Goal: Task Accomplishment & Management: Use online tool/utility

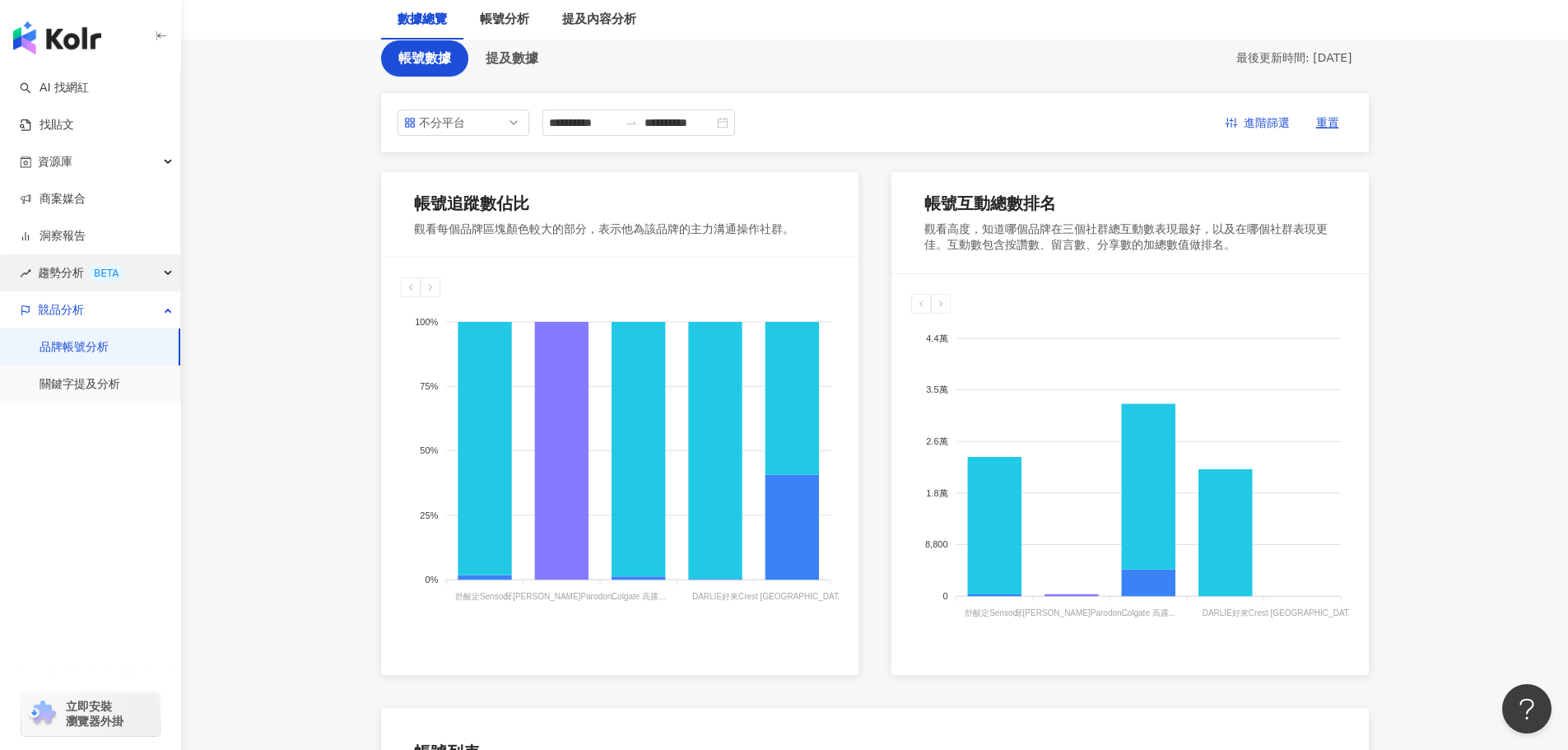
click at [111, 282] on span "趨勢分析 BETA" at bounding box center [81, 272] width 87 height 37
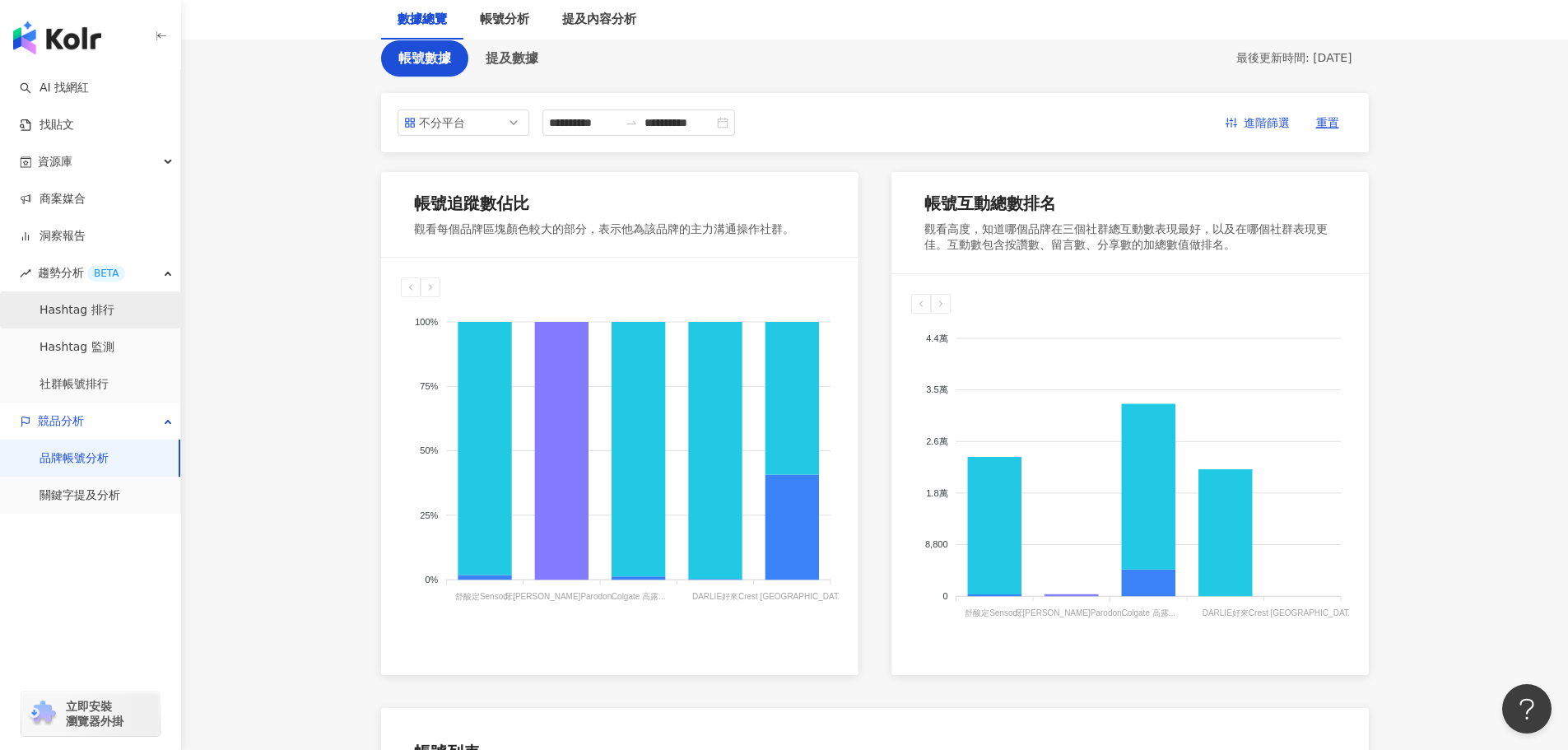
click at [113, 318] on link "Hashtag 排行" at bounding box center [76, 310] width 75 height 16
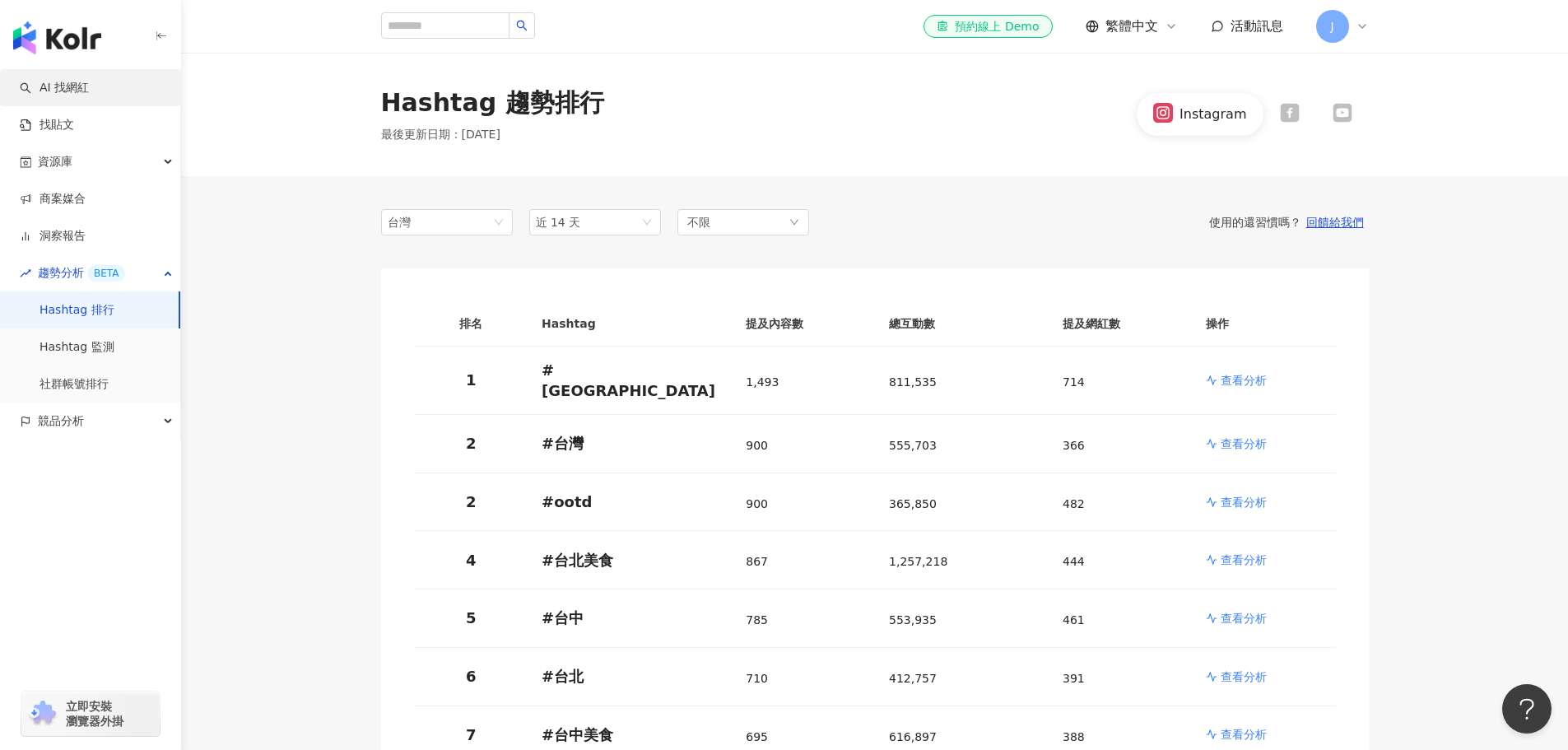
click at [89, 96] on link "AI 找網紅" at bounding box center [54, 87] width 69 height 16
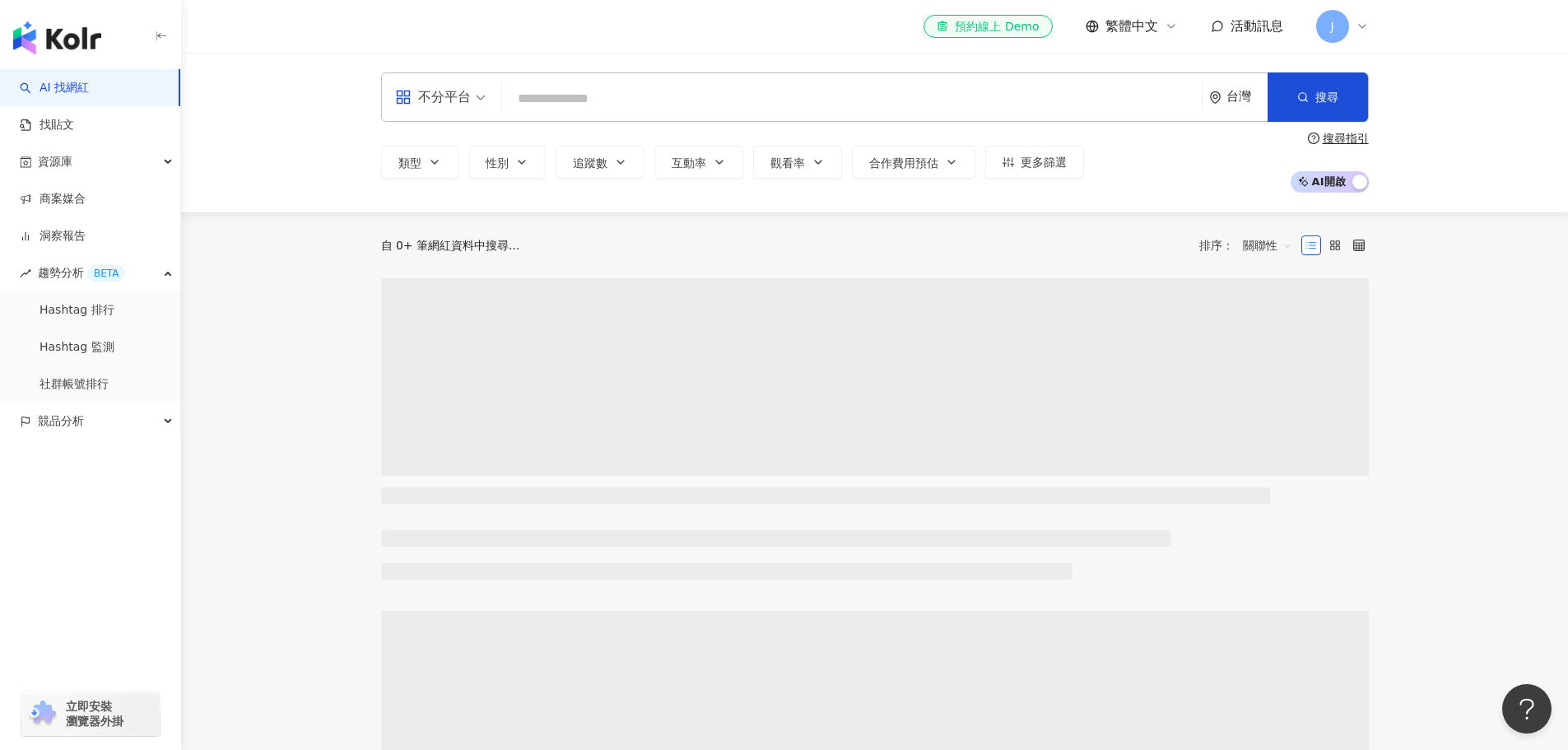
click at [713, 96] on input "search" at bounding box center [852, 98] width 687 height 32
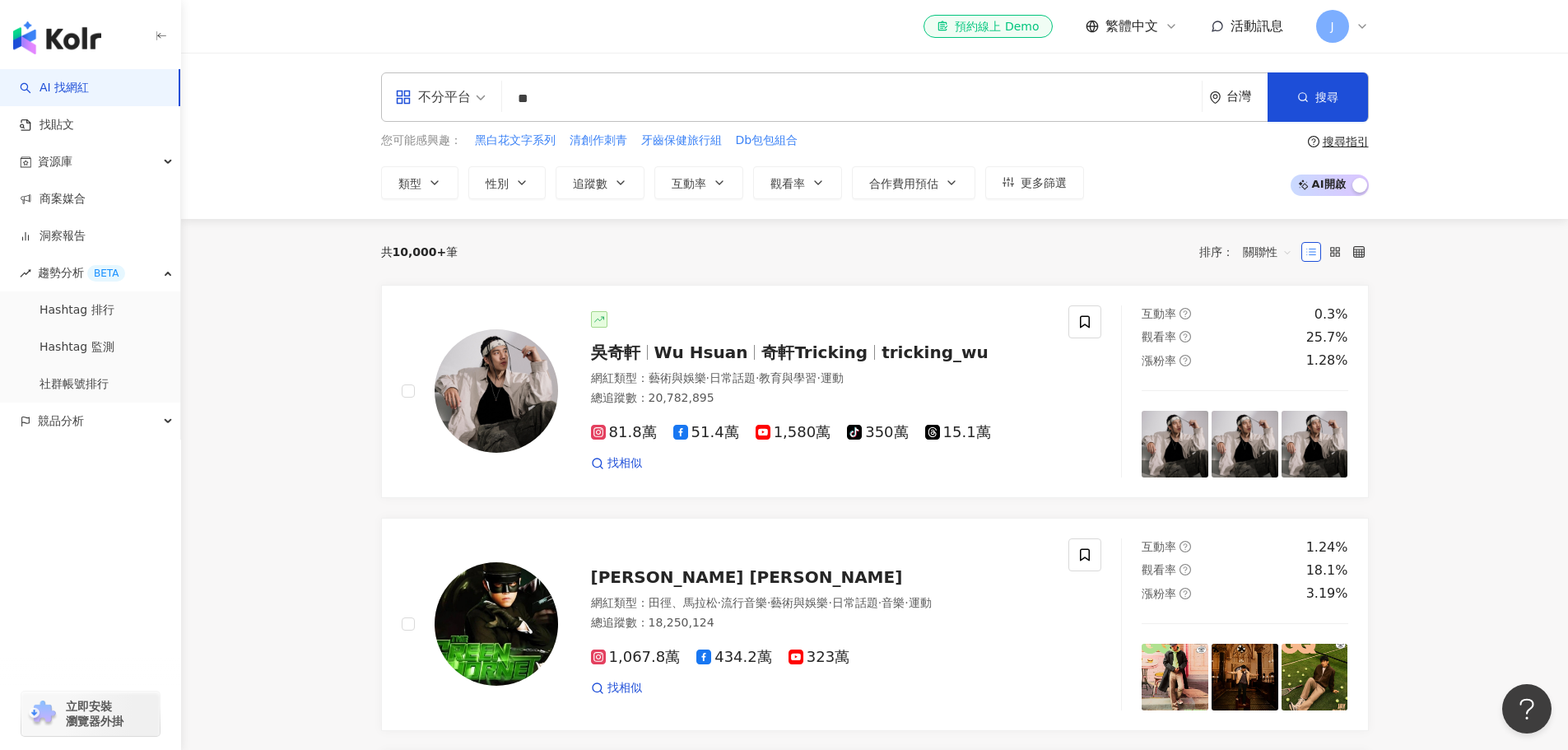
type input "**"
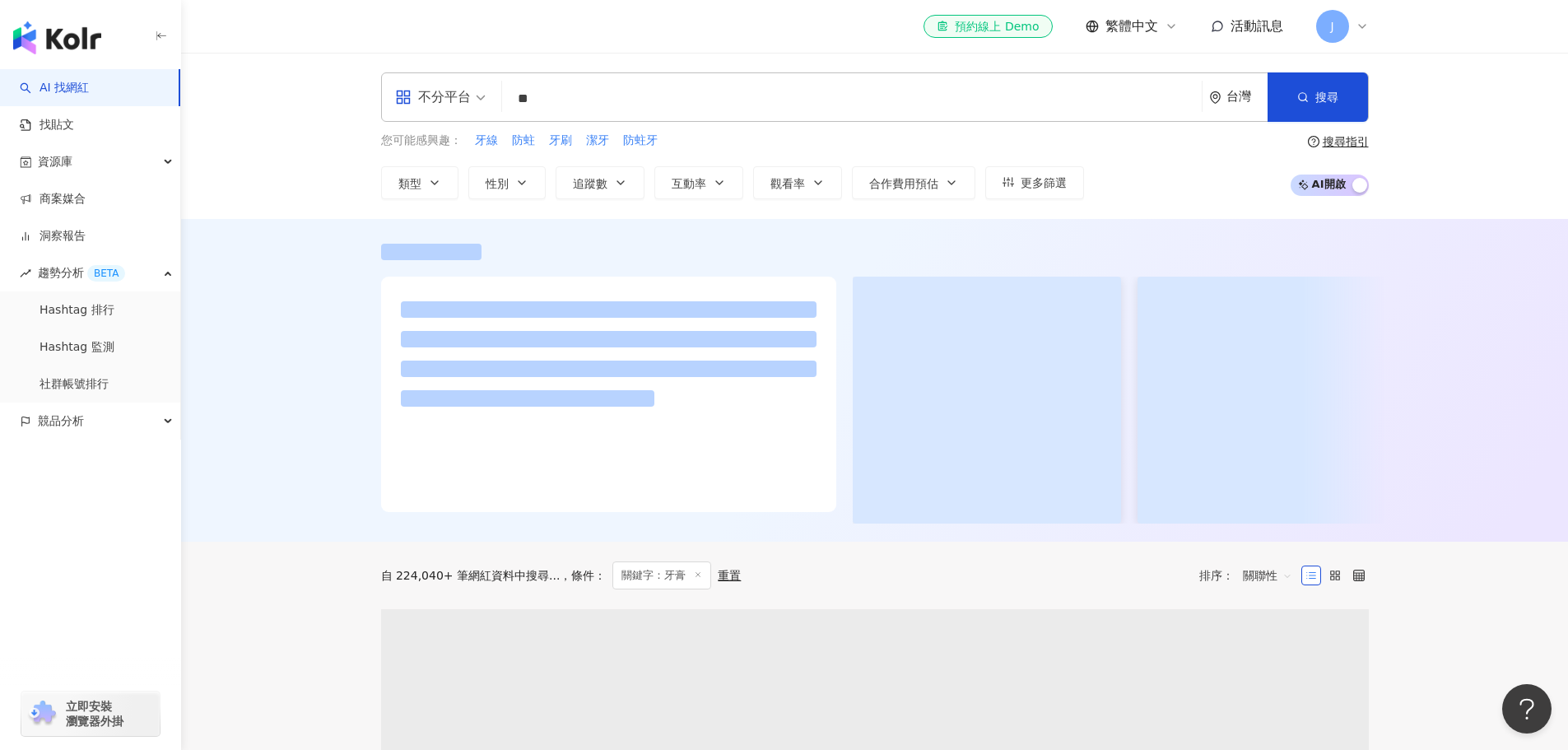
drag, startPoint x: 261, startPoint y: 302, endPoint x: 302, endPoint y: 301, distance: 41.0
click at [302, 301] on div at bounding box center [874, 380] width 1387 height 323
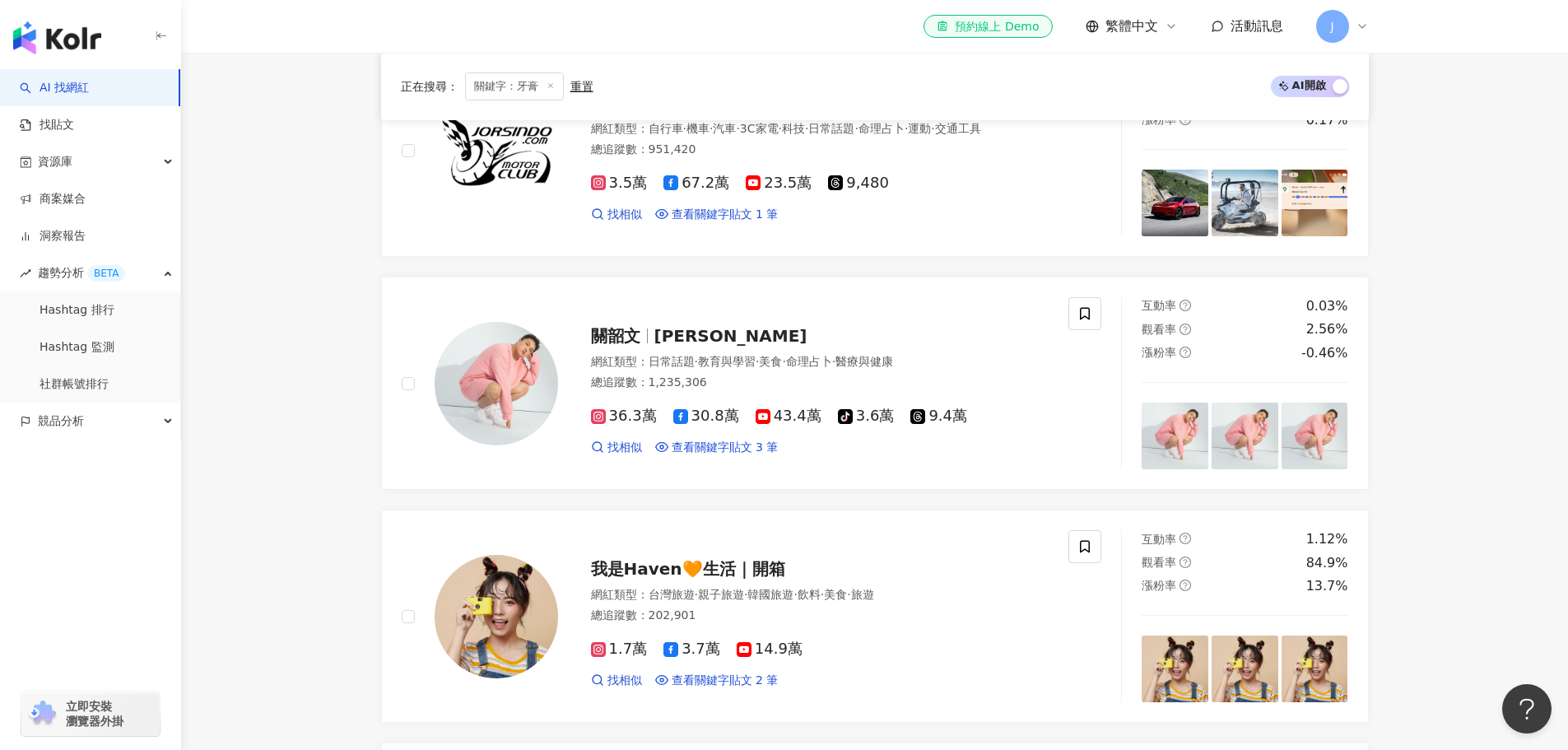
scroll to position [1563, 0]
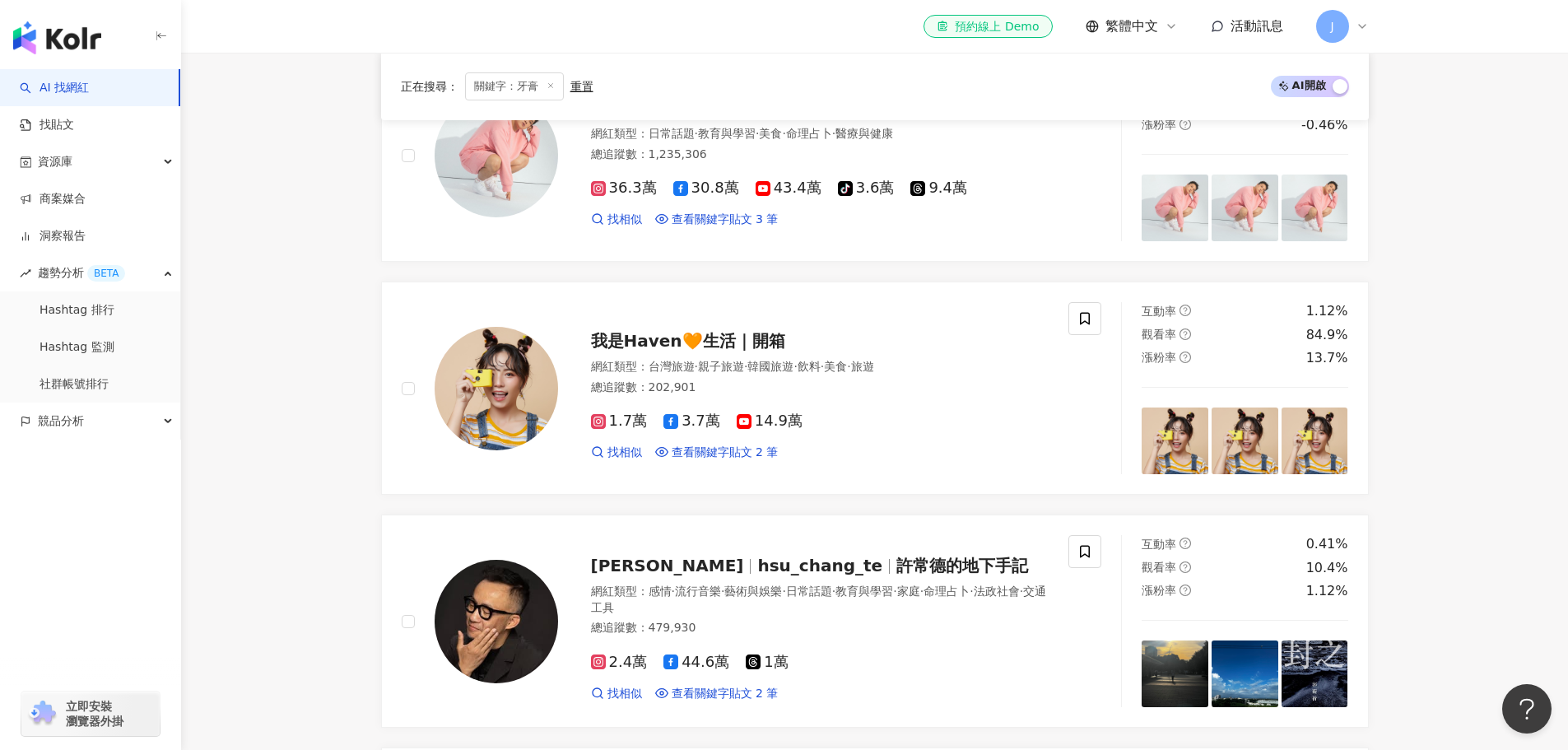
drag, startPoint x: 653, startPoint y: 340, endPoint x: 362, endPoint y: 379, distance: 293.6
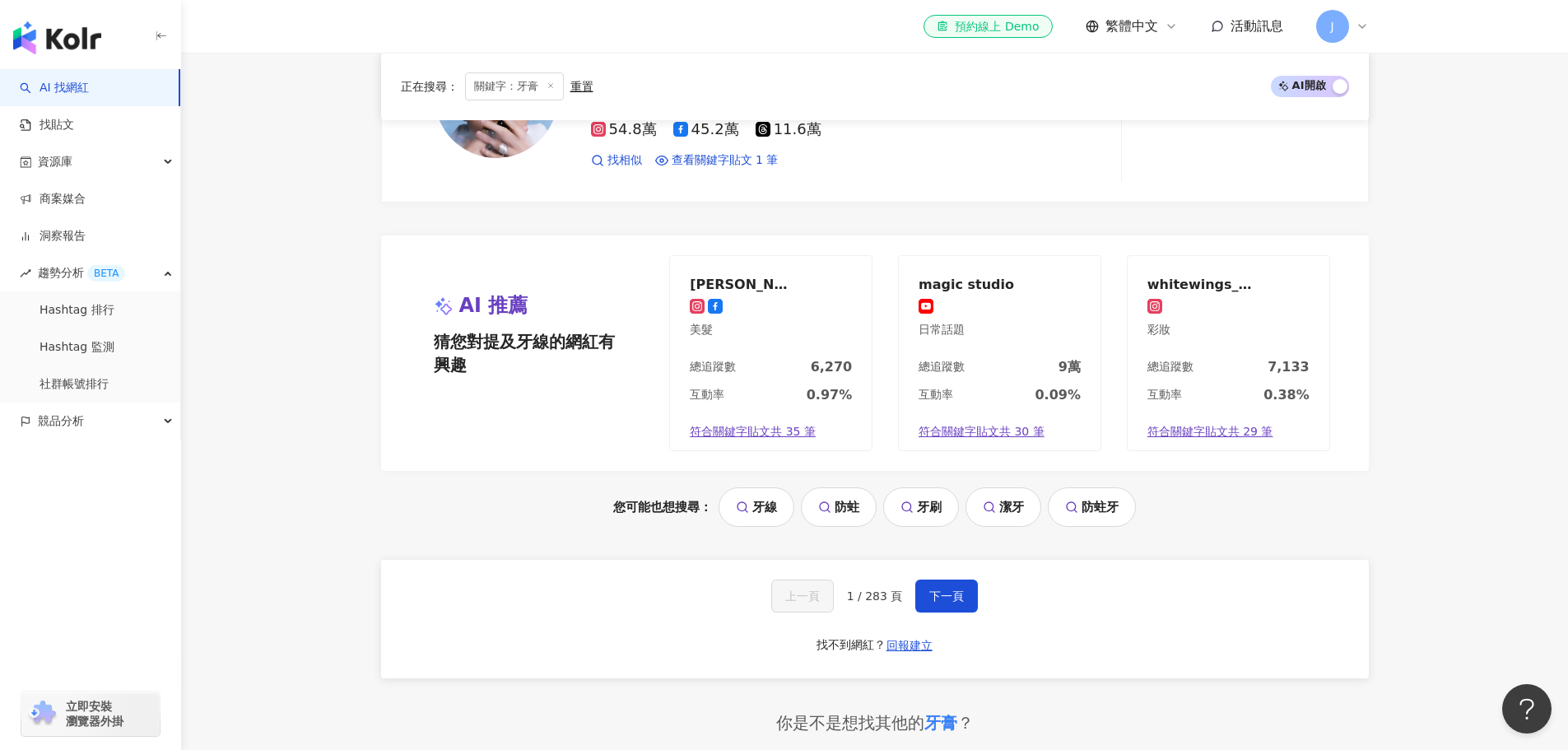
scroll to position [3374, 0]
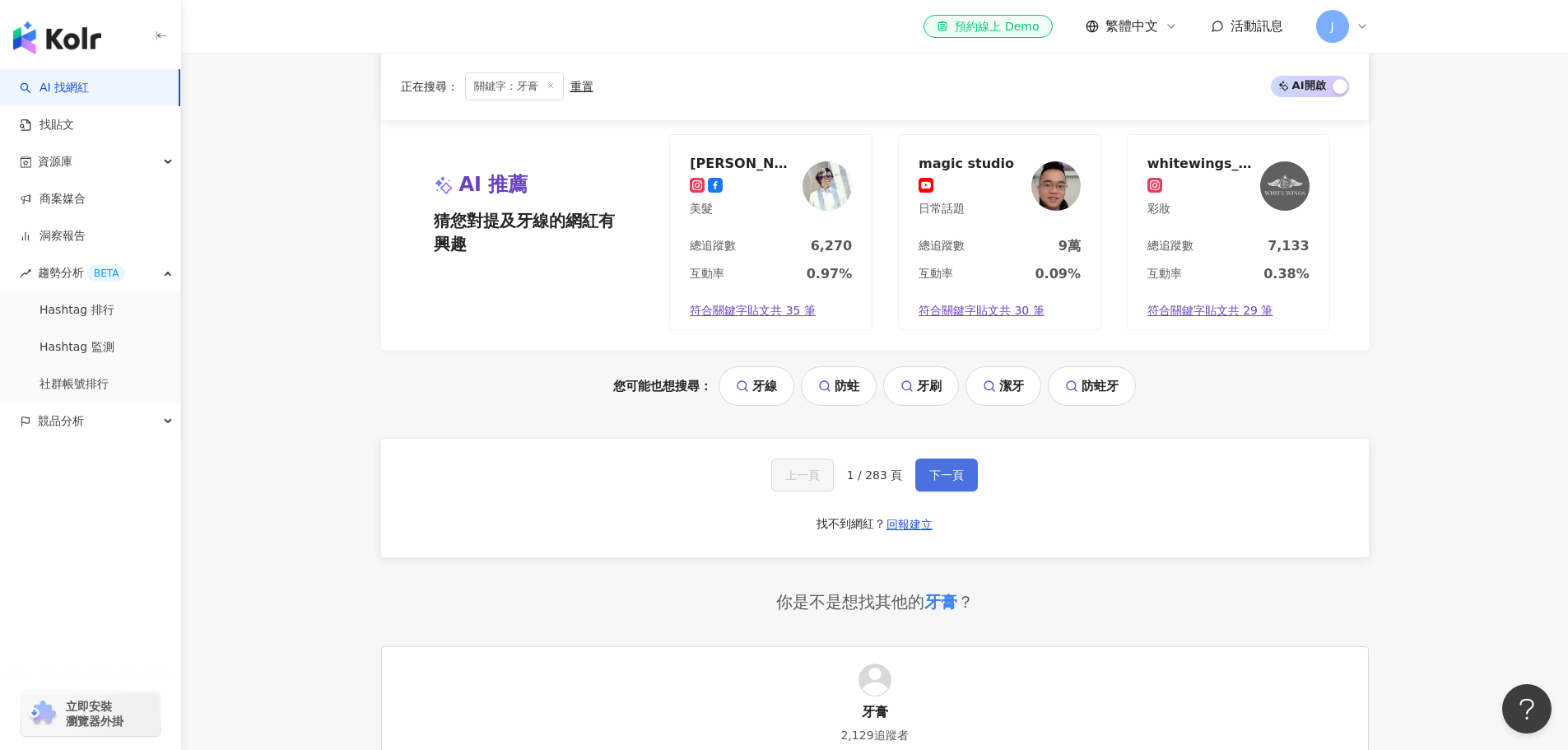
click at [934, 469] on span "下一頁" at bounding box center [946, 474] width 34 height 13
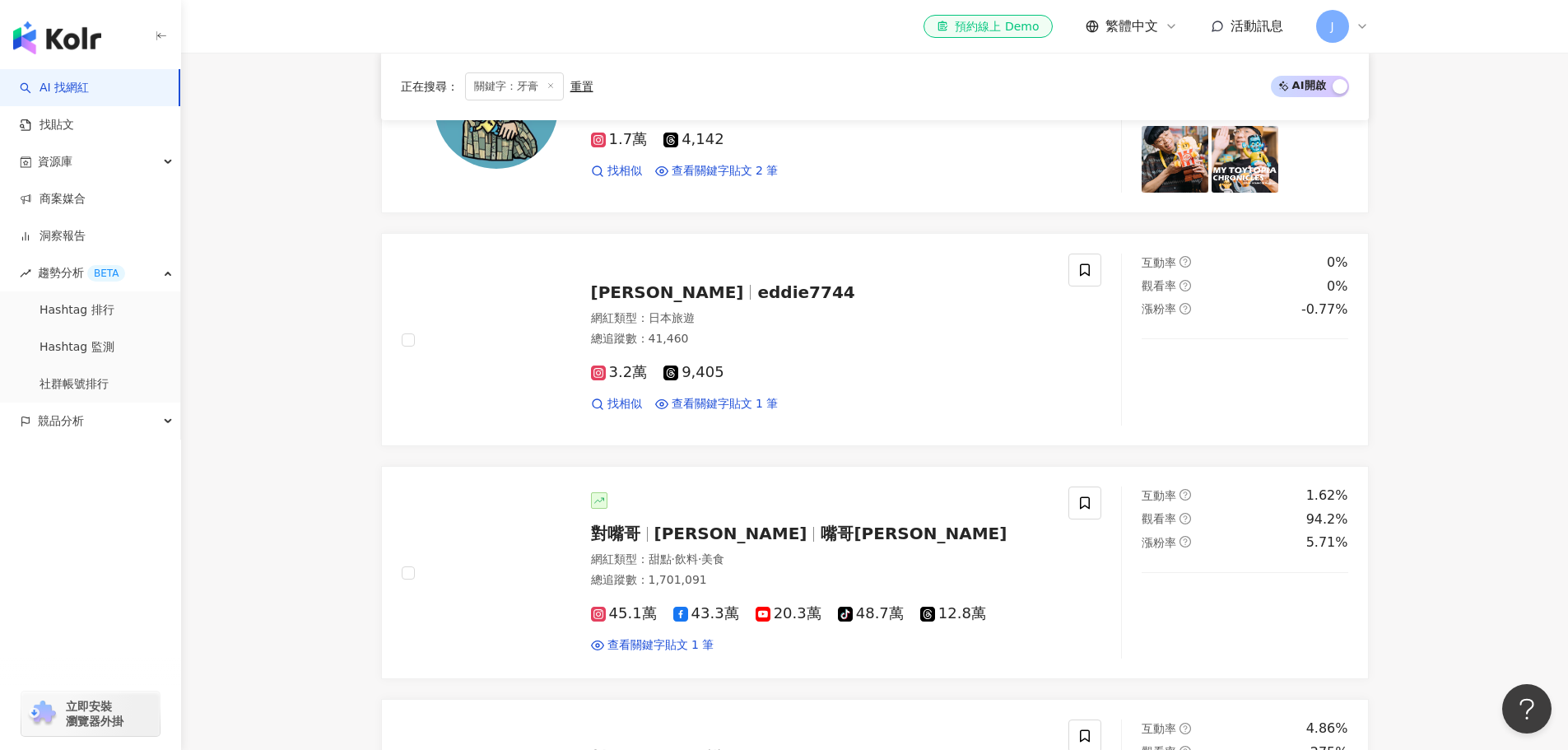
scroll to position [2304, 0]
